Goal: Information Seeking & Learning: Learn about a topic

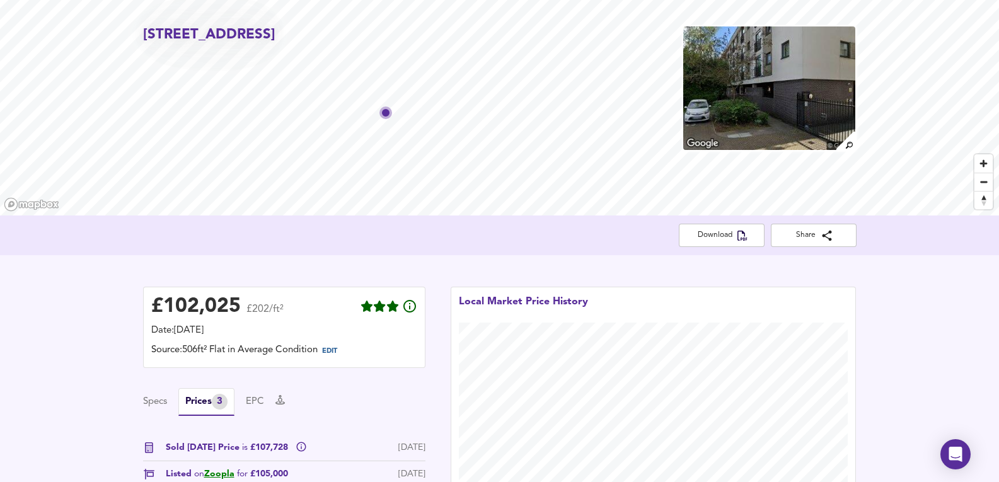
scroll to position [15, 0]
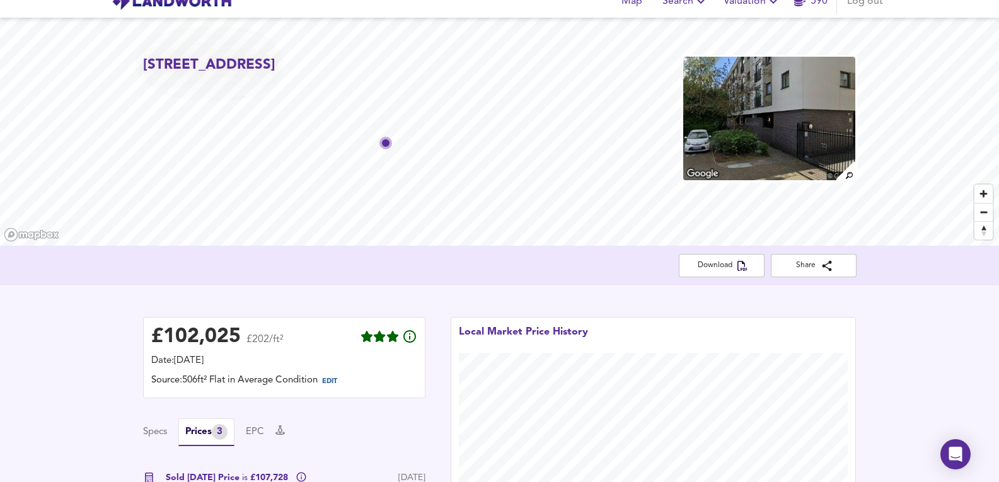
click at [766, 134] on img at bounding box center [769, 118] width 174 height 126
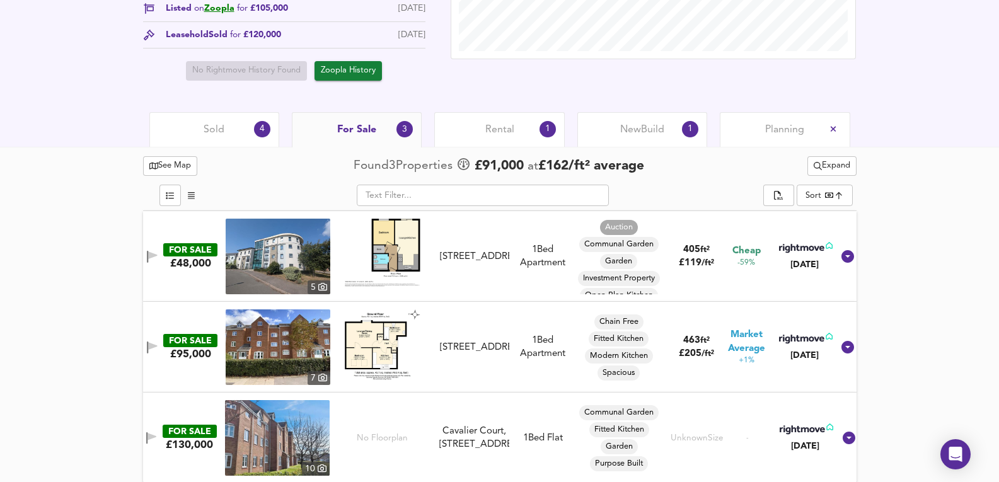
scroll to position [519, 0]
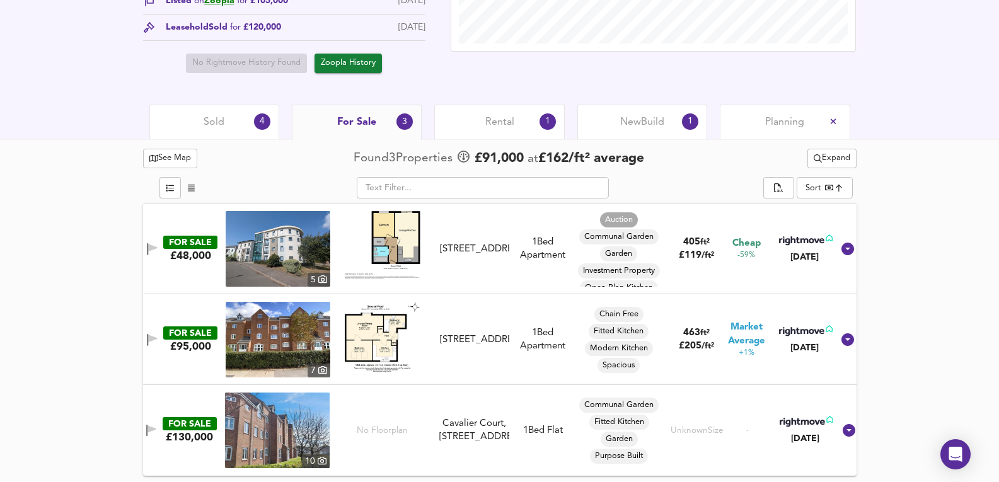
click at [228, 132] on div "Sold 4" at bounding box center [214, 122] width 130 height 35
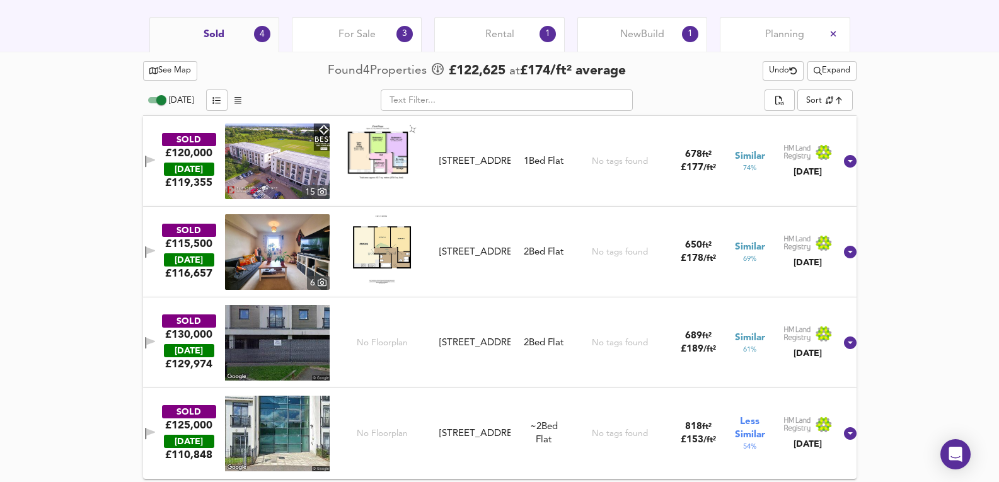
scroll to position [610, 0]
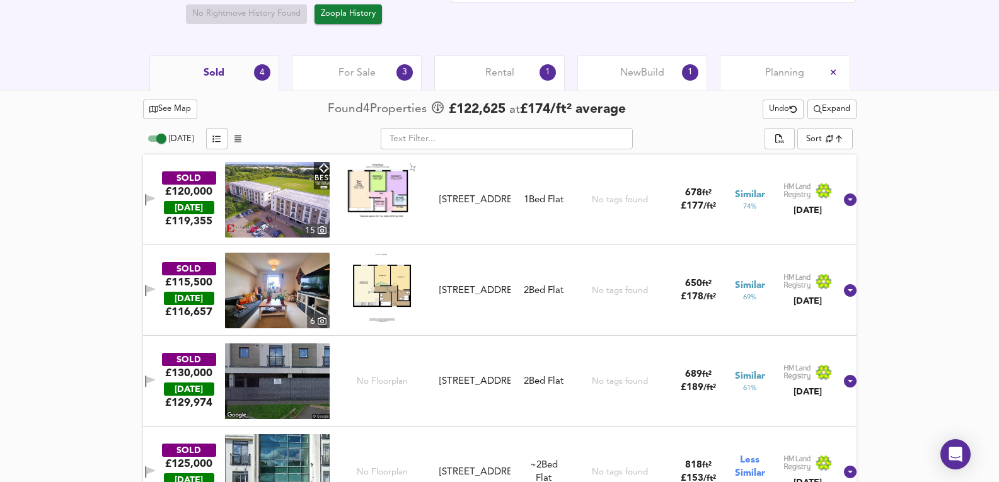
click at [355, 75] on span "For Sale" at bounding box center [356, 73] width 37 height 14
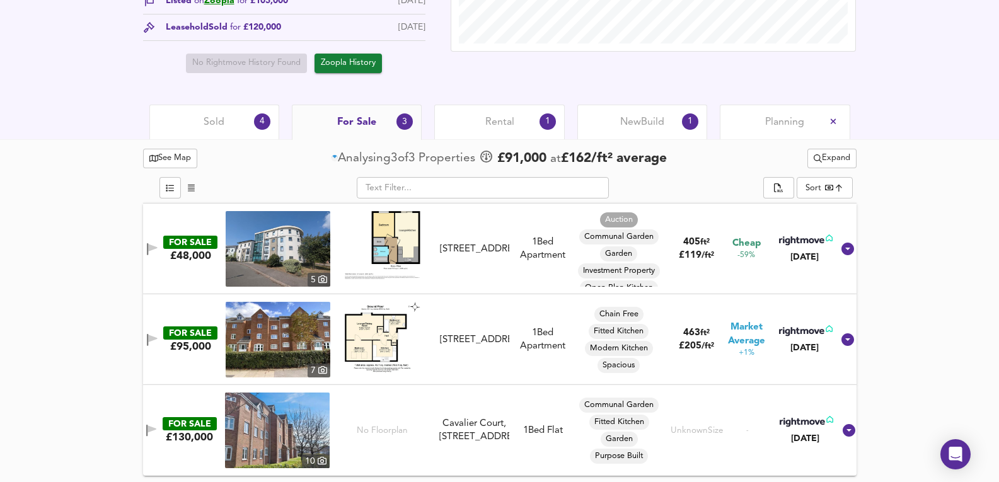
scroll to position [519, 0]
click at [835, 160] on span "Expand" at bounding box center [832, 158] width 37 height 14
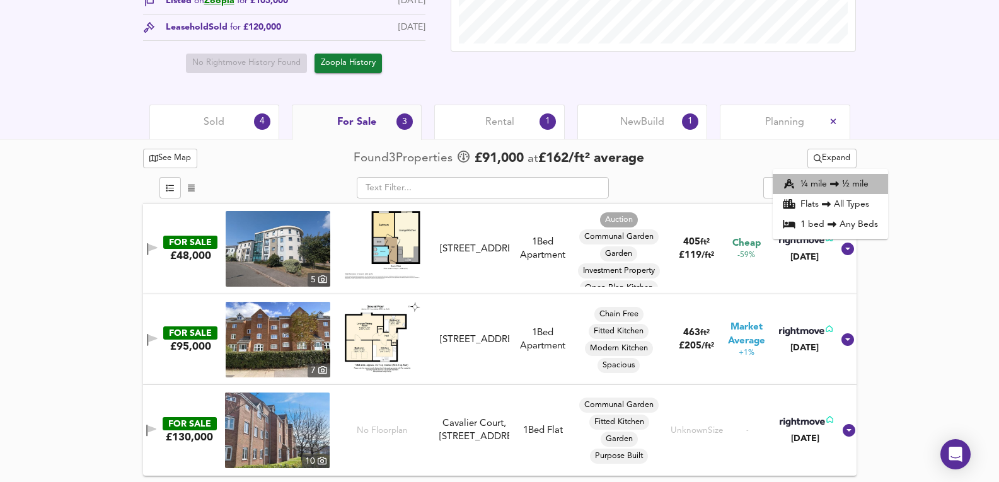
click at [842, 176] on li "¼ mile ½ mile" at bounding box center [830, 184] width 115 height 20
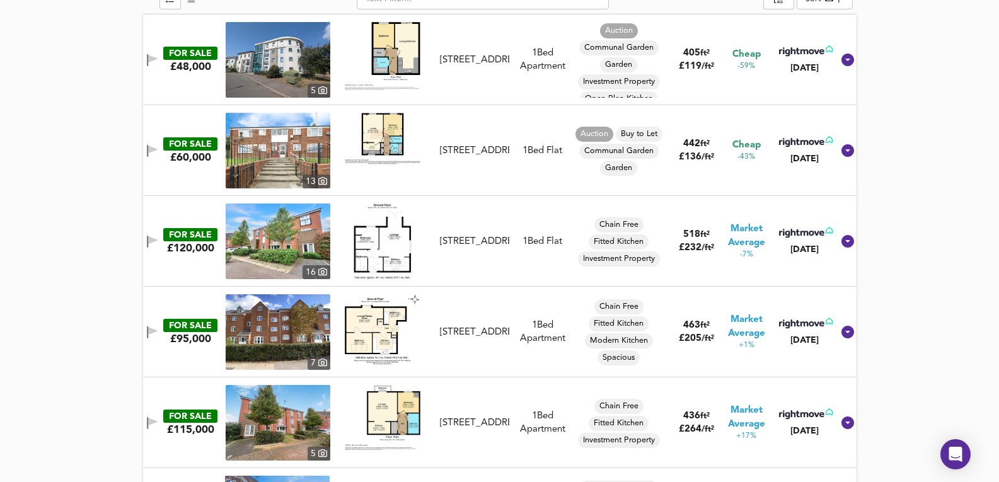
scroll to position [539, 0]
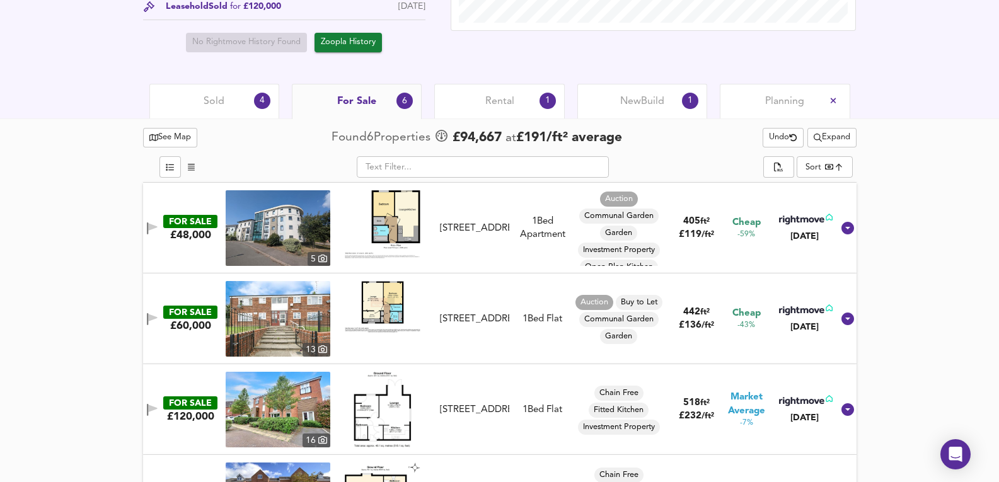
click at [212, 98] on span "Sold" at bounding box center [214, 102] width 21 height 14
